Goal: Task Accomplishment & Management: Use online tool/utility

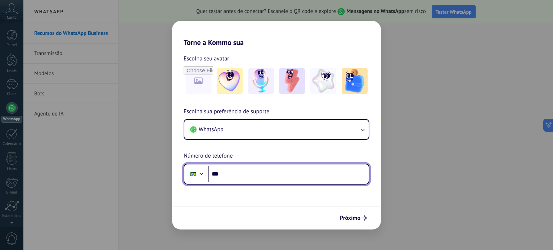
click at [281, 171] on input "***" at bounding box center [288, 174] width 161 height 17
type input "**********"
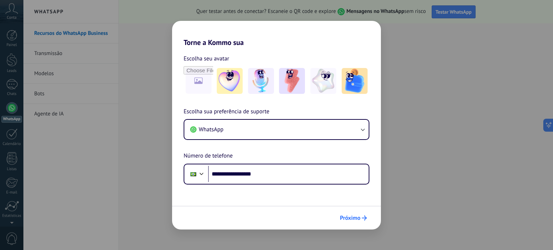
click at [349, 221] on span "Próximo" at bounding box center [350, 218] width 21 height 5
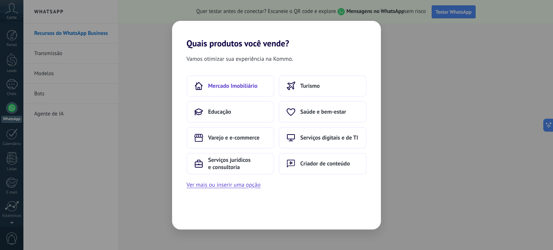
click at [255, 85] on span "Mercado Imobiliário" at bounding box center [232, 86] width 49 height 7
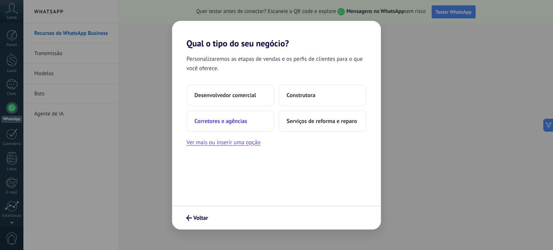
click at [243, 122] on span "Corretores e agências" at bounding box center [221, 121] width 53 height 7
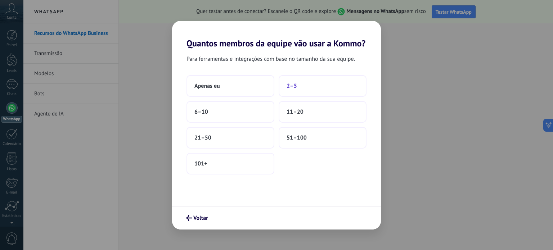
click at [297, 90] on button "2–5" at bounding box center [323, 86] width 88 height 22
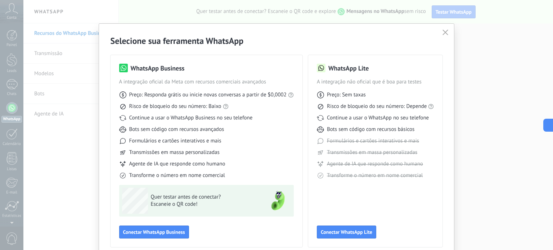
click at [444, 33] on use "button" at bounding box center [445, 32] width 5 height 5
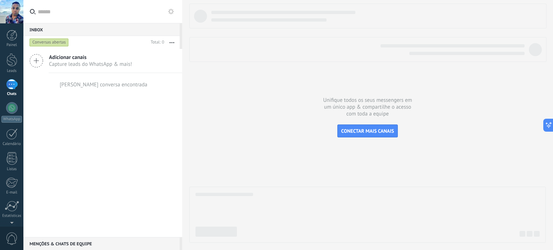
click at [75, 60] on span "Adicionar canais" at bounding box center [90, 57] width 83 height 7
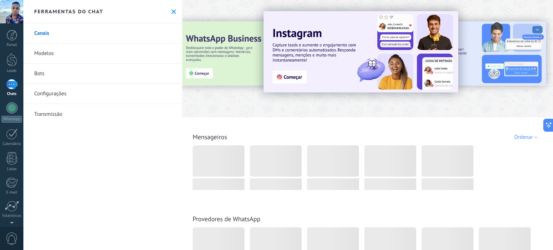
click at [87, 29] on link "Canais" at bounding box center [102, 33] width 159 height 20
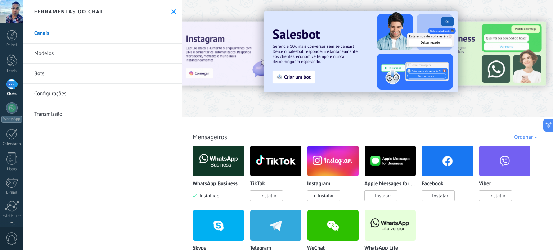
drag, startPoint x: 553, startPoint y: 13, endPoint x: 553, endPoint y: 25, distance: 11.9
click at [553, 25] on div "Todos Cx. Entrada Automações Fonte do lead Instalado Minhas inscrições Ordenar …" at bounding box center [367, 125] width 371 height 250
click at [553, 29] on div "Todos Cx. Entrada Automações Fonte do lead Instalado Minhas inscrições Ordenar …" at bounding box center [367, 125] width 371 height 250
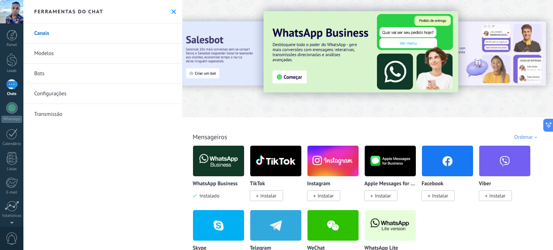
click at [62, 51] on link "Modelos" at bounding box center [102, 54] width 159 height 20
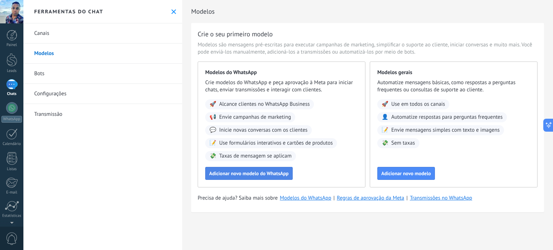
click at [265, 173] on span "Adicionar novo modelo do WhatsApp" at bounding box center [249, 173] width 80 height 5
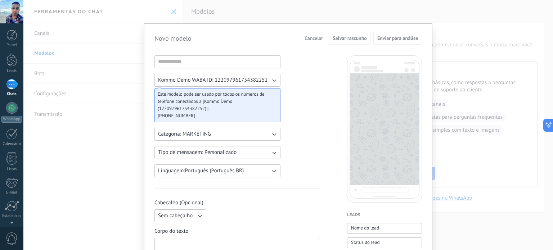
click at [427, 13] on div "Novo modelo Cancelar Salvar rascunho Enviar para análise Kommo Demo WABA ID: 12…" at bounding box center [288, 125] width 530 height 250
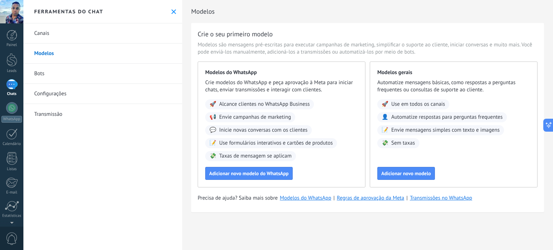
click at [47, 34] on link "Canais" at bounding box center [102, 33] width 159 height 20
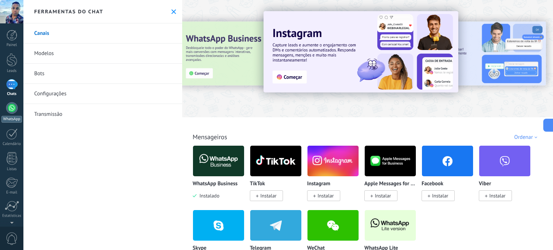
click at [17, 113] on link "WhatsApp" at bounding box center [11, 112] width 23 height 21
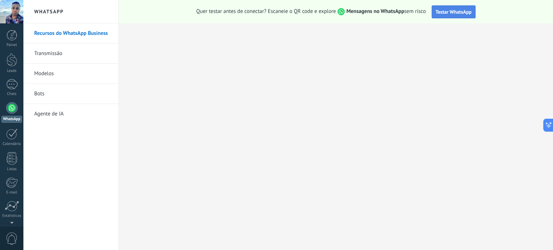
click at [457, 11] on span "Testar WhatsApp" at bounding box center [454, 12] width 36 height 6
